Goal: Navigation & Orientation: Find specific page/section

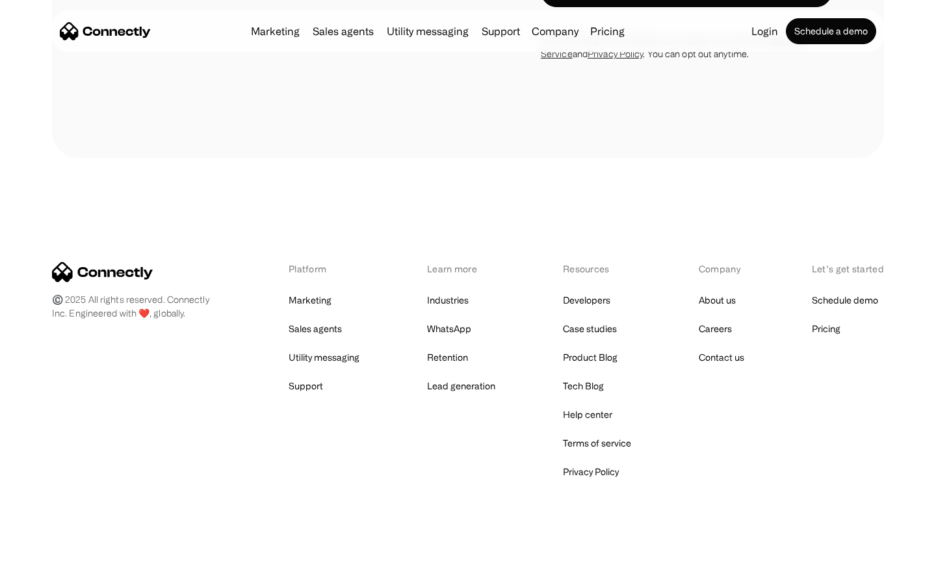
scroll to position [2197, 0]
